Goal: Task Accomplishment & Management: Complete application form

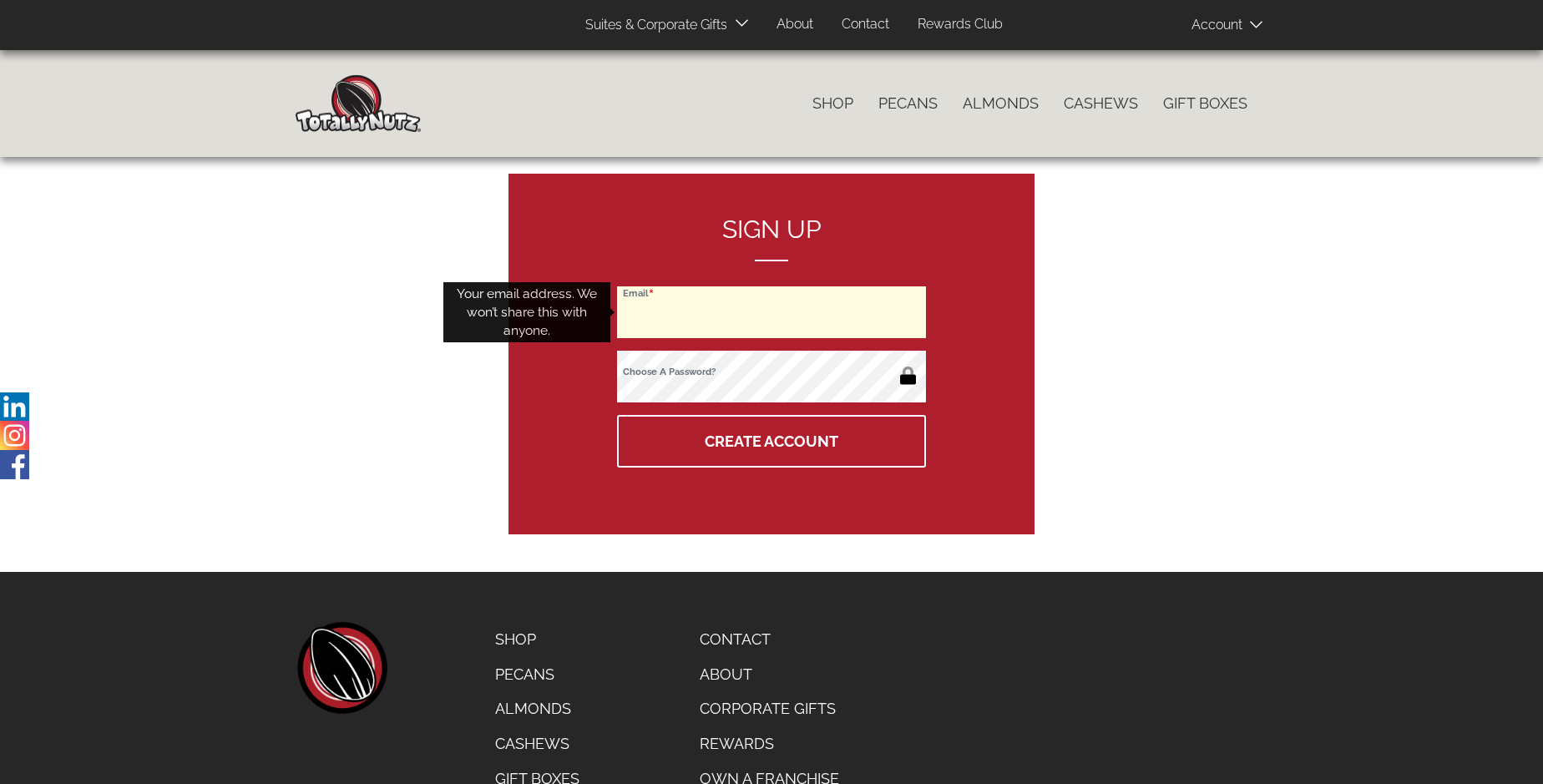
click at [771, 312] on input "Email" at bounding box center [772, 313] width 309 height 52
type input "[EMAIL_ADDRESS][DOMAIN_NAME]"
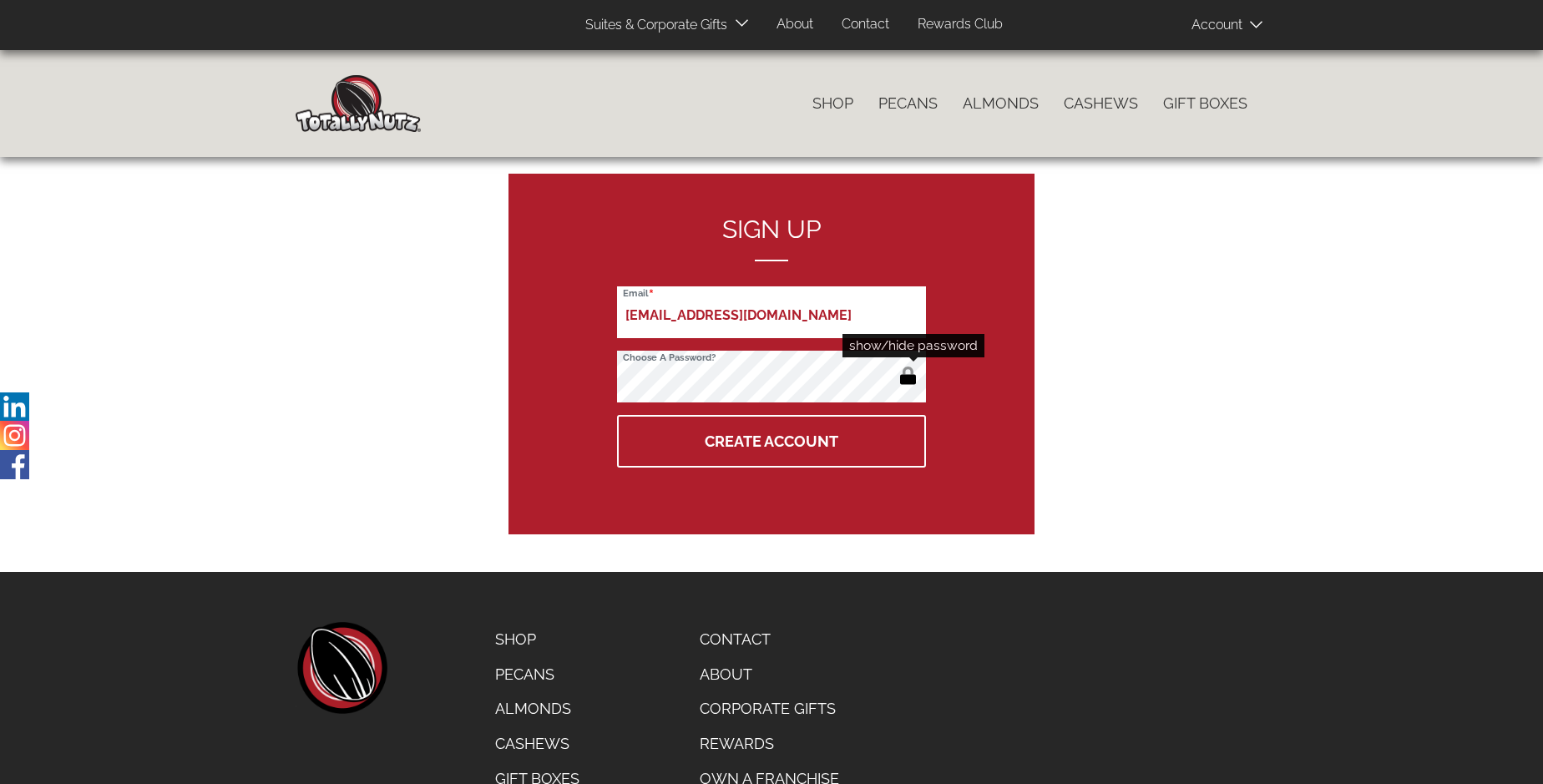
click at [908, 377] on button "button" at bounding box center [908, 377] width 28 height 27
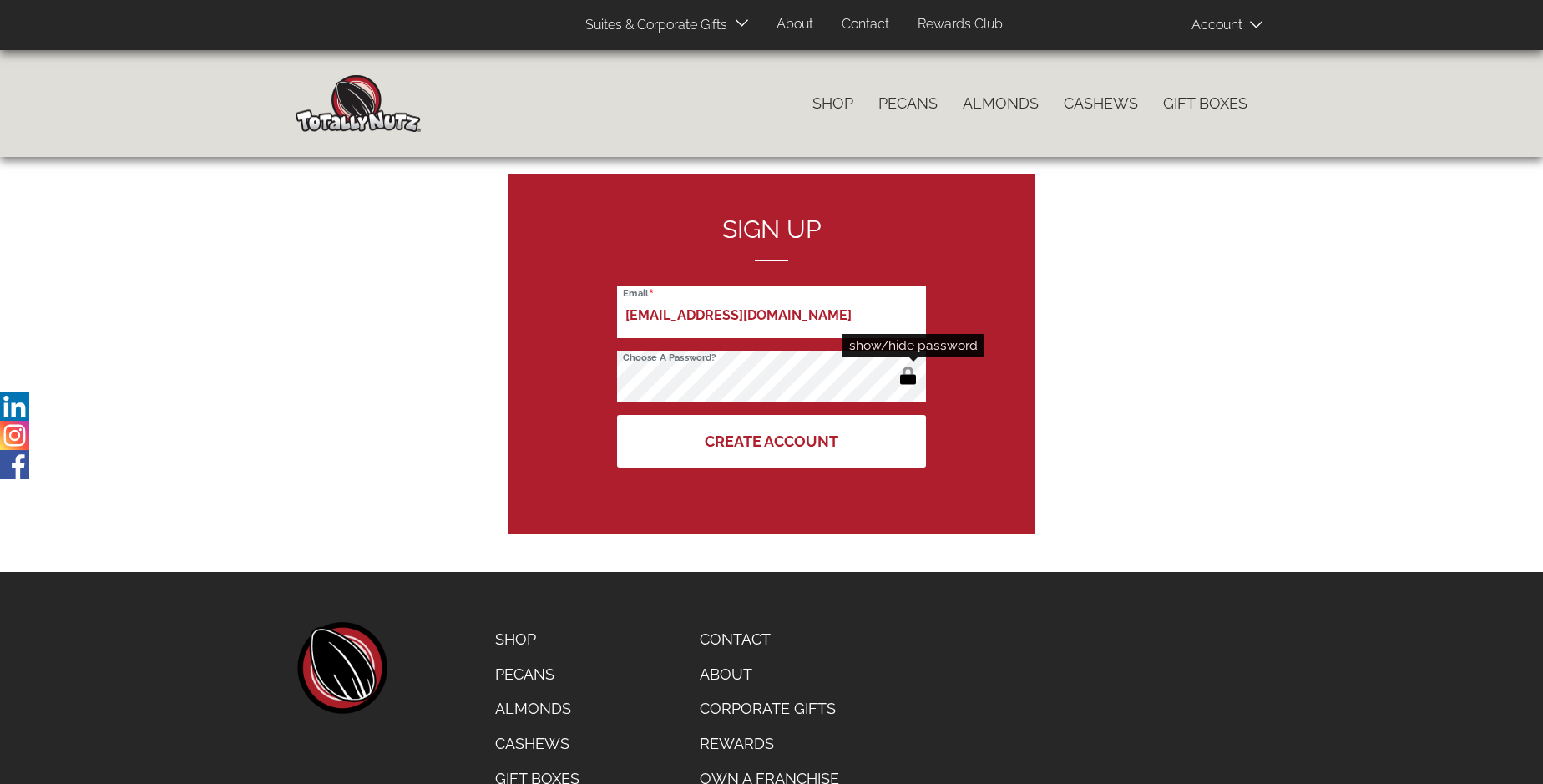
click at [771, 440] on button "Create Account" at bounding box center [772, 441] width 309 height 52
